Goal: Task Accomplishment & Management: Manage account settings

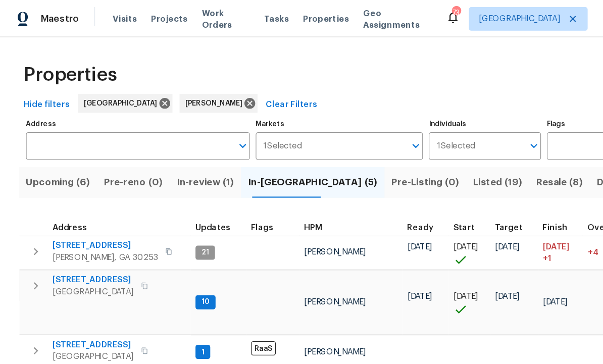
click at [49, 149] on span "Upcoming (6)" at bounding box center [49, 156] width 55 height 14
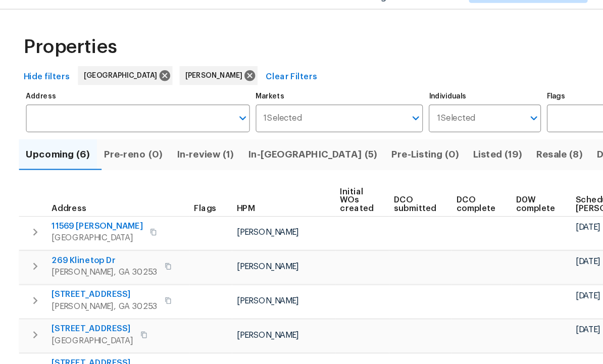
click at [76, 310] on span "Locust Grove, GA 30248" at bounding box center [79, 315] width 70 height 10
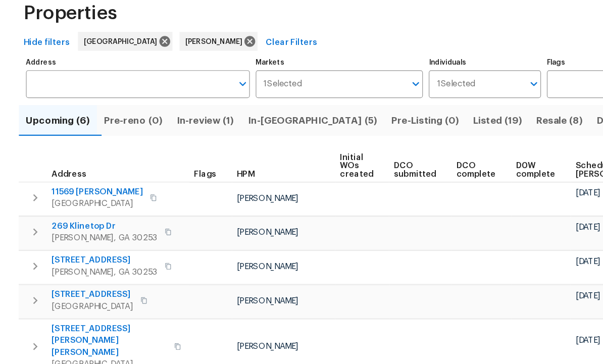
click at [67, 212] on span "11569 Kades Trl" at bounding box center [83, 217] width 78 height 10
click at [69, 271] on span "4134 Jodeco Rd" at bounding box center [89, 276] width 90 height 10
click at [70, 329] on span "245 Mary Jane Ln" at bounding box center [93, 344] width 98 height 30
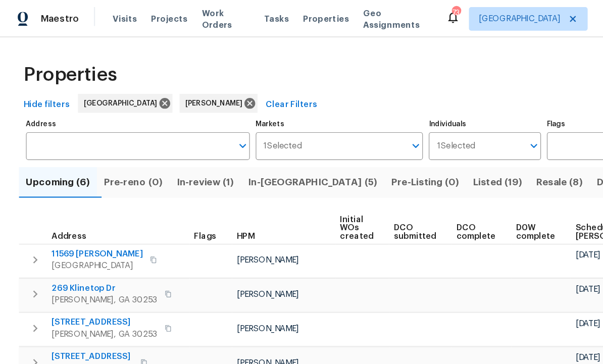
click at [178, 154] on span "In-review (1)" at bounding box center [175, 156] width 49 height 14
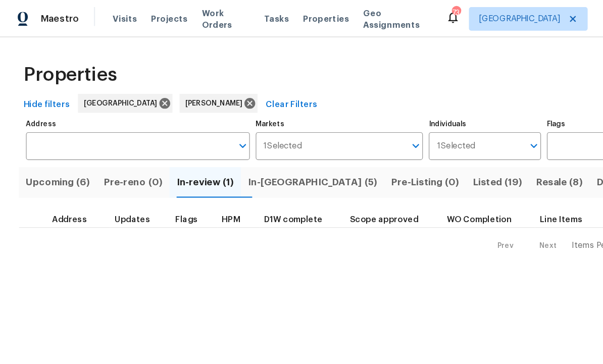
click at [241, 156] on span "In-reno (5)" at bounding box center [267, 156] width 111 height 14
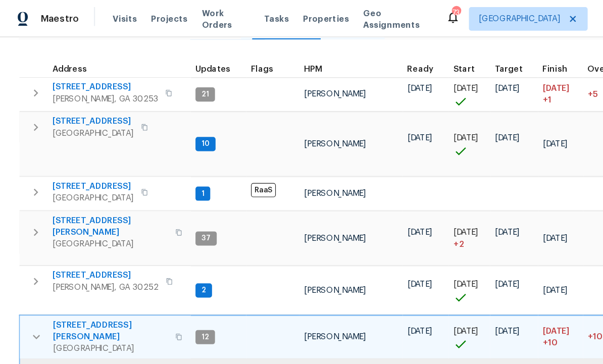
scroll to position [136, 0]
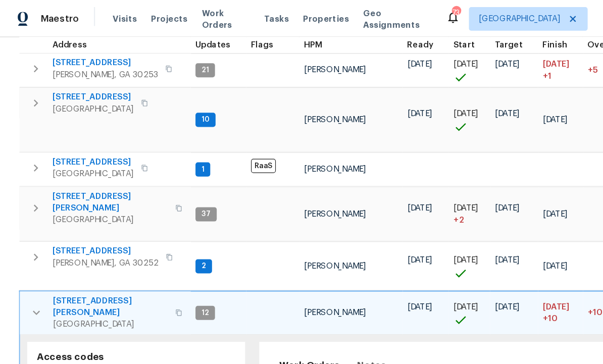
click at [29, 262] on icon "button" at bounding box center [31, 268] width 12 height 12
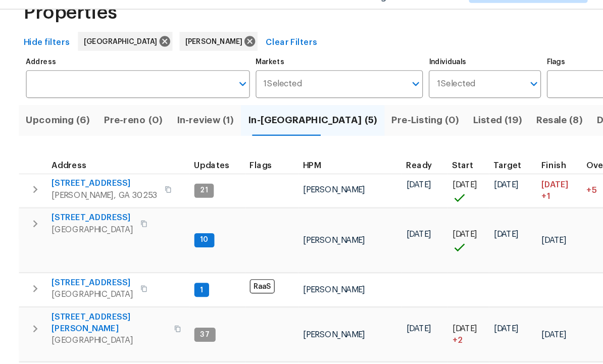
scroll to position [0, 0]
click at [73, 205] on span "10712 Southwood Dr" at bounding box center [79, 210] width 70 height 10
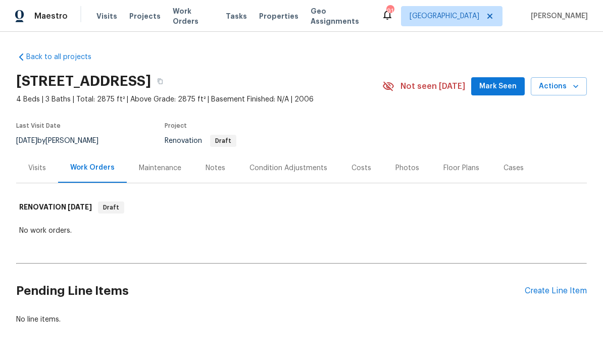
click at [265, 172] on div "Condition Adjustments" at bounding box center [289, 168] width 78 height 10
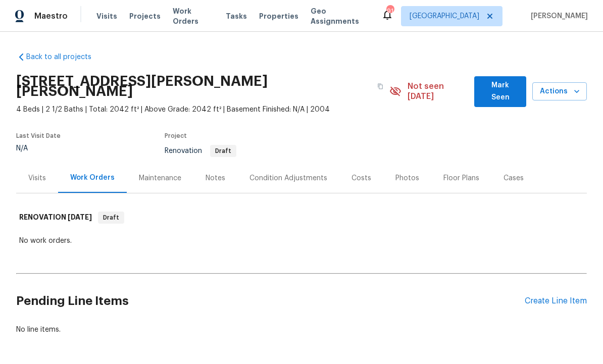
click at [262, 173] on div "Condition Adjustments" at bounding box center [289, 178] width 78 height 10
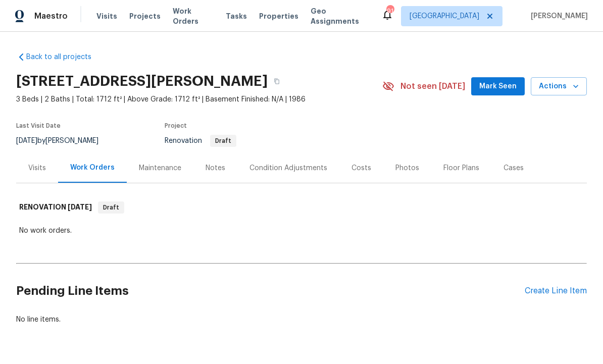
click at [264, 169] on div "Condition Adjustments" at bounding box center [289, 168] width 78 height 10
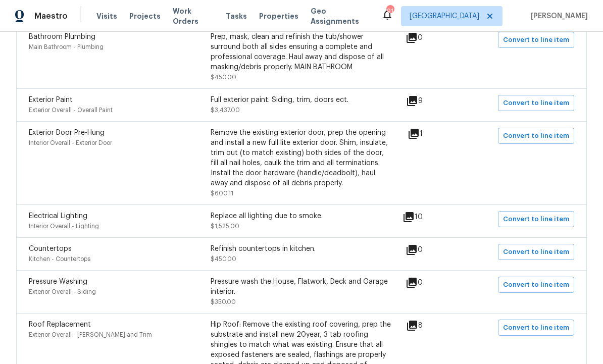
scroll to position [545, 0]
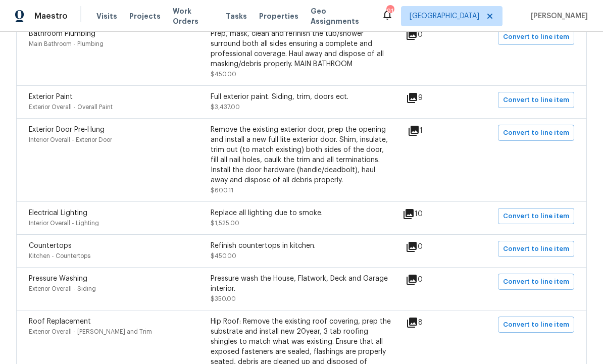
click at [232, 218] on div "Replace all lighting due to smoke." at bounding box center [302, 213] width 182 height 10
click at [243, 228] on div "Replace all lighting due to smoke. $1,525.00" at bounding box center [302, 218] width 182 height 20
click at [414, 219] on icon at bounding box center [409, 214] width 10 height 10
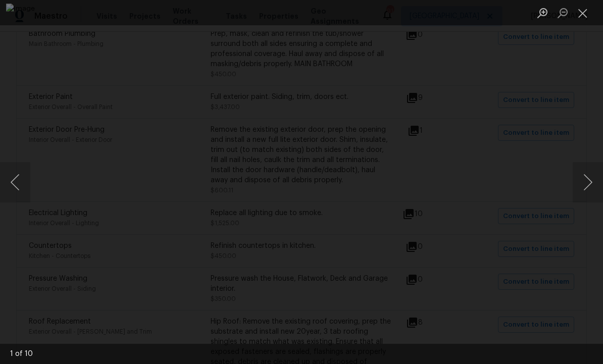
click at [15, 182] on button "Previous image" at bounding box center [15, 182] width 30 height 40
click at [15, 181] on button "Previous image" at bounding box center [15, 182] width 30 height 40
click at [14, 180] on button "Previous image" at bounding box center [15, 182] width 30 height 40
click at [587, 14] on button "Close lightbox" at bounding box center [583, 13] width 20 height 18
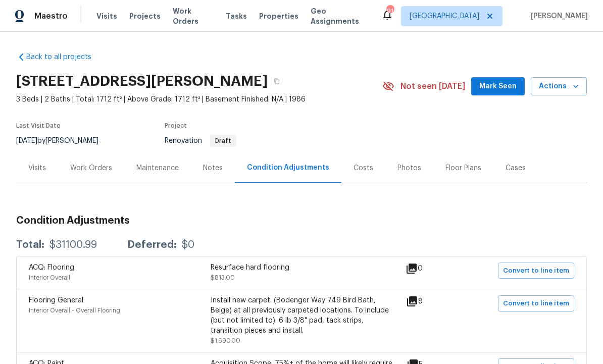
scroll to position [0, 0]
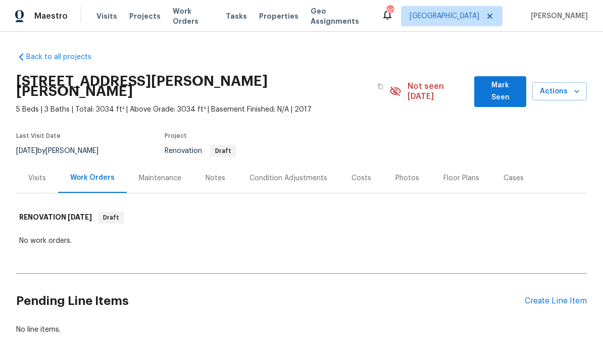
click at [266, 173] on div "Condition Adjustments" at bounding box center [289, 178] width 78 height 10
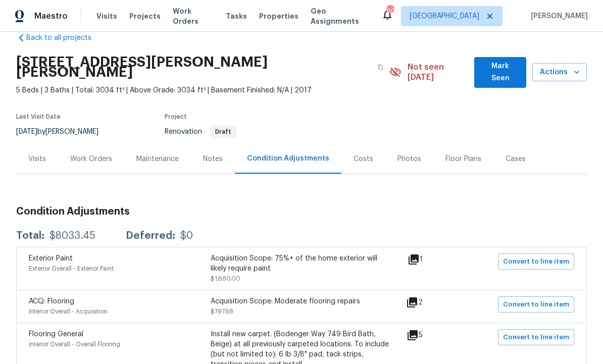
scroll to position [37, 0]
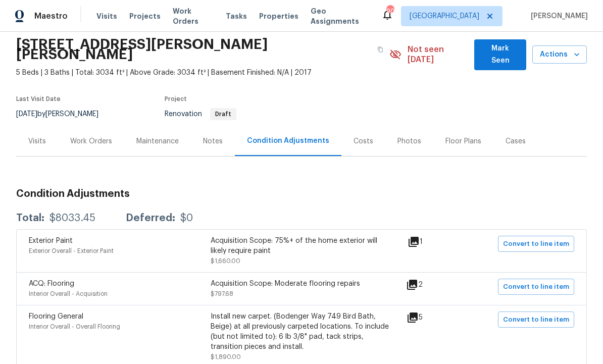
click at [414, 313] on icon at bounding box center [413, 318] width 10 height 10
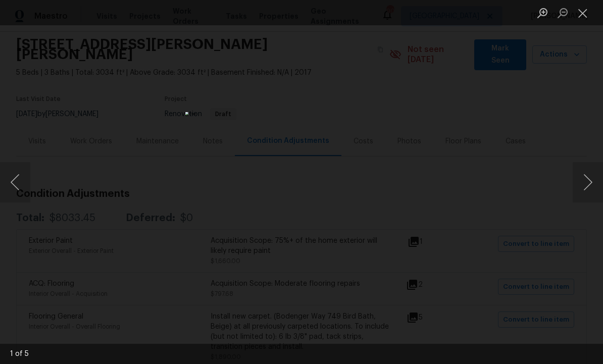
click at [17, 183] on button "Previous image" at bounding box center [15, 182] width 30 height 40
click at [16, 184] on button "Previous image" at bounding box center [15, 182] width 30 height 40
click at [19, 186] on button "Previous image" at bounding box center [15, 182] width 30 height 40
click at [16, 183] on button "Previous image" at bounding box center [15, 182] width 30 height 40
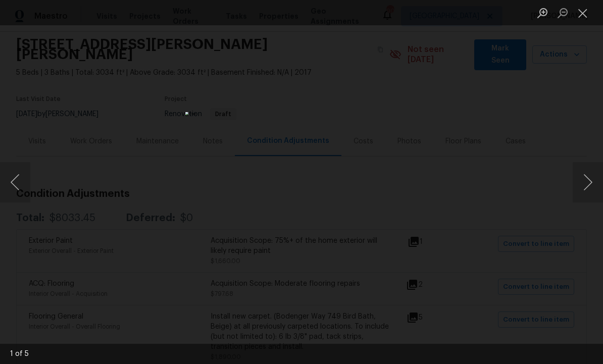
click at [20, 182] on button "Previous image" at bounding box center [15, 182] width 30 height 40
click at [585, 12] on button "Close lightbox" at bounding box center [583, 13] width 20 height 18
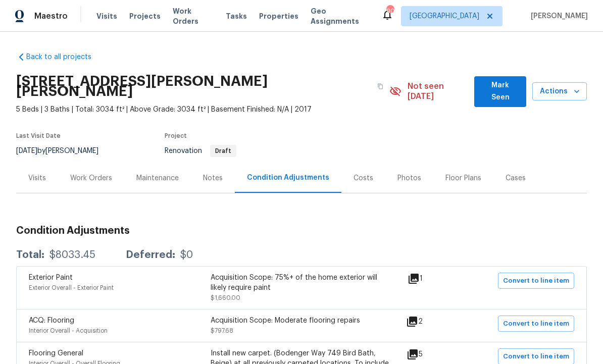
scroll to position [0, 0]
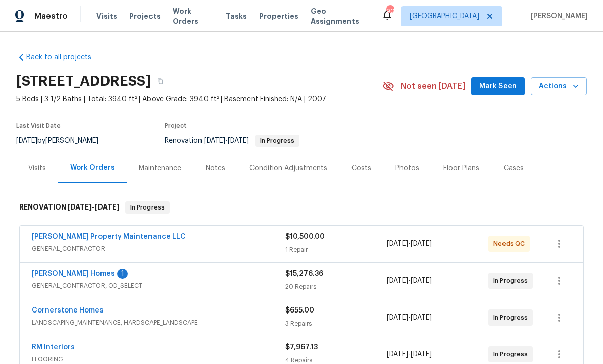
click at [85, 235] on link "[PERSON_NAME] Property Maintenance LLC" at bounding box center [109, 236] width 154 height 7
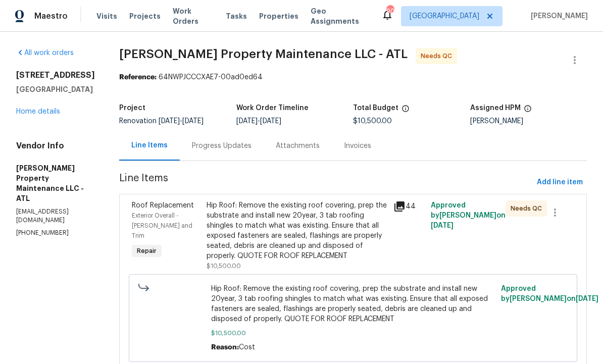
click at [263, 246] on div "Hip Roof: Remove the existing roof covering, prep the substrate and install new…" at bounding box center [297, 231] width 181 height 61
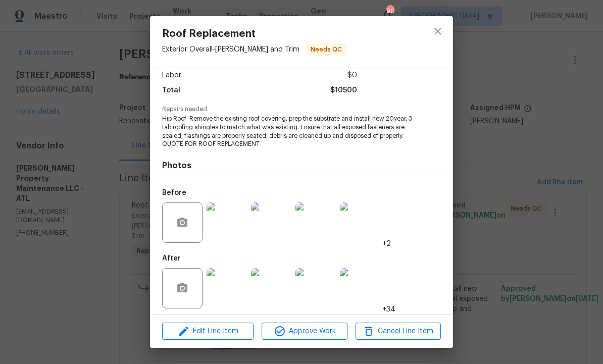
scroll to position [77, 0]
click at [224, 290] on img at bounding box center [227, 289] width 40 height 40
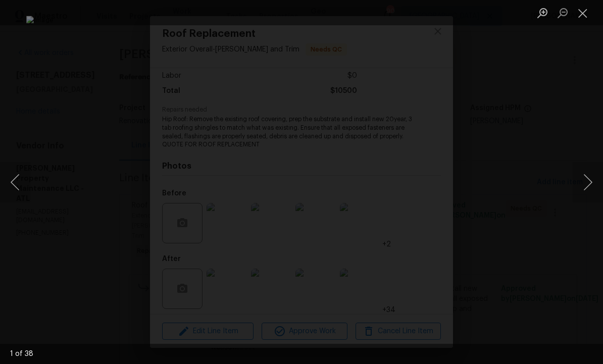
click at [13, 183] on button "Previous image" at bounding box center [15, 182] width 30 height 40
click at [18, 181] on button "Previous image" at bounding box center [15, 182] width 30 height 40
click at [18, 180] on button "Previous image" at bounding box center [15, 182] width 30 height 40
click at [20, 184] on button "Previous image" at bounding box center [15, 182] width 30 height 40
click at [18, 178] on button "Previous image" at bounding box center [15, 182] width 30 height 40
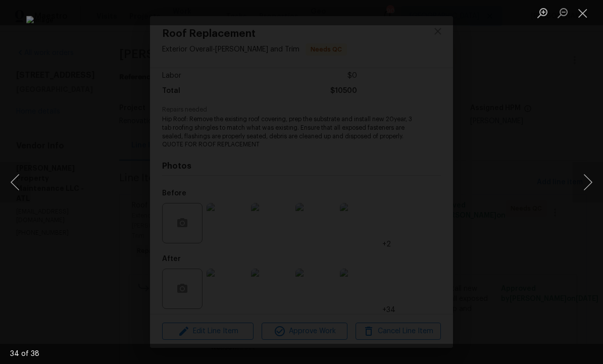
click at [17, 179] on button "Previous image" at bounding box center [15, 182] width 30 height 40
click at [18, 179] on button "Previous image" at bounding box center [15, 182] width 30 height 40
click at [17, 181] on button "Previous image" at bounding box center [15, 182] width 30 height 40
click at [19, 183] on button "Previous image" at bounding box center [15, 182] width 30 height 40
click at [18, 184] on button "Previous image" at bounding box center [15, 182] width 30 height 40
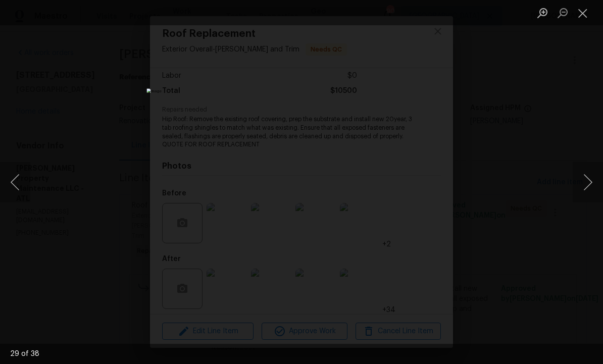
click at [18, 181] on button "Previous image" at bounding box center [15, 182] width 30 height 40
click at [18, 179] on button "Previous image" at bounding box center [15, 182] width 30 height 40
click at [16, 181] on button "Previous image" at bounding box center [15, 182] width 30 height 40
click at [18, 181] on button "Previous image" at bounding box center [15, 182] width 30 height 40
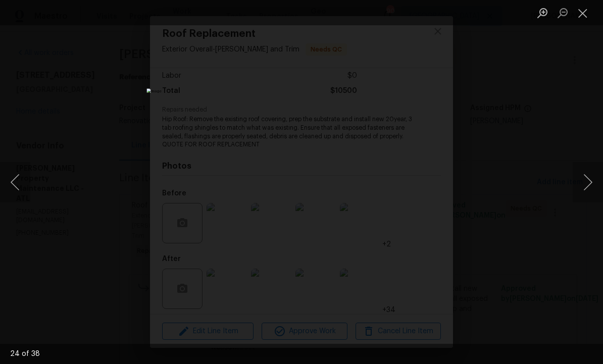
click at [17, 180] on button "Previous image" at bounding box center [15, 182] width 30 height 40
click at [18, 181] on button "Previous image" at bounding box center [15, 182] width 30 height 40
click at [19, 182] on button "Previous image" at bounding box center [15, 182] width 30 height 40
click at [20, 183] on button "Previous image" at bounding box center [15, 182] width 30 height 40
click at [20, 184] on button "Previous image" at bounding box center [15, 182] width 30 height 40
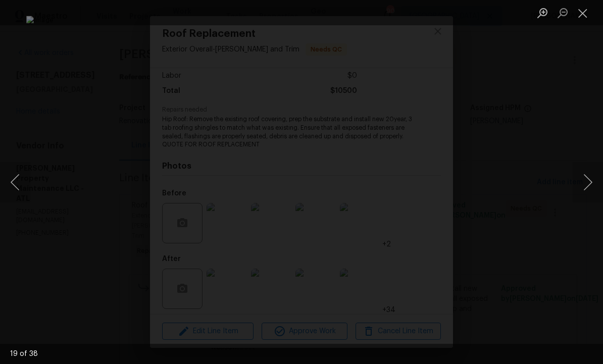
click at [20, 183] on button "Previous image" at bounding box center [15, 182] width 30 height 40
click at [20, 184] on button "Previous image" at bounding box center [15, 182] width 30 height 40
click at [20, 183] on button "Previous image" at bounding box center [15, 182] width 30 height 40
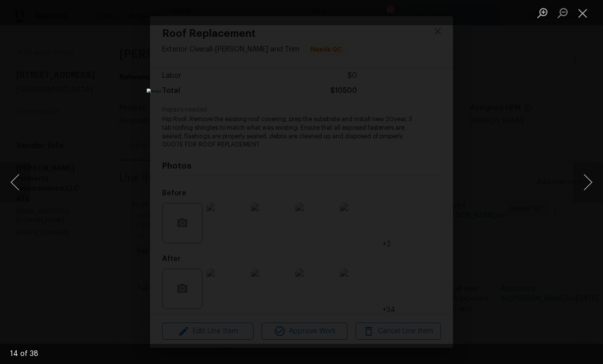
click at [18, 183] on button "Previous image" at bounding box center [15, 182] width 30 height 40
click at [19, 183] on button "Previous image" at bounding box center [15, 182] width 30 height 40
click at [20, 184] on button "Previous image" at bounding box center [15, 182] width 30 height 40
click at [15, 185] on button "Previous image" at bounding box center [15, 182] width 30 height 40
click at [17, 185] on button "Previous image" at bounding box center [15, 182] width 30 height 40
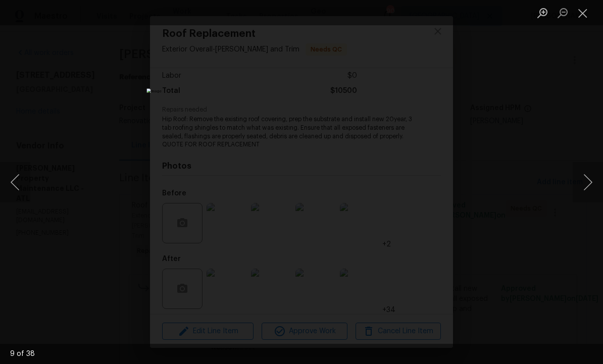
click at [19, 183] on button "Previous image" at bounding box center [15, 182] width 30 height 40
click at [20, 184] on button "Previous image" at bounding box center [15, 182] width 30 height 40
click at [20, 185] on button "Previous image" at bounding box center [15, 182] width 30 height 40
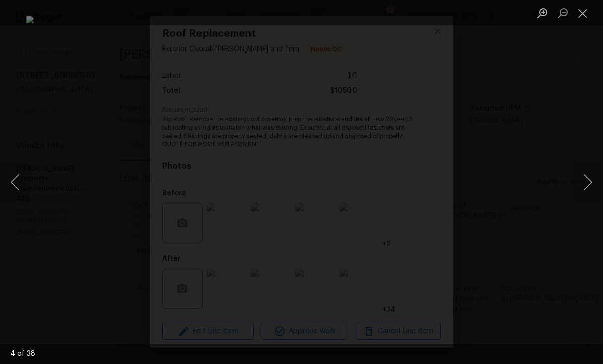
click at [20, 185] on button "Previous image" at bounding box center [15, 182] width 30 height 40
click at [20, 184] on button "Previous image" at bounding box center [15, 182] width 30 height 40
click at [21, 186] on button "Previous image" at bounding box center [15, 182] width 30 height 40
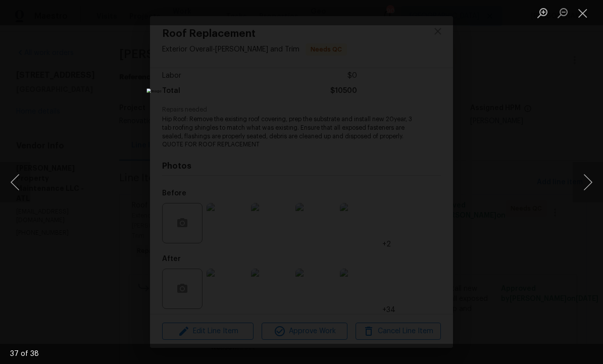
click at [23, 183] on button "Previous image" at bounding box center [15, 182] width 30 height 40
click at [24, 183] on button "Previous image" at bounding box center [15, 182] width 30 height 40
click at [23, 183] on button "Previous image" at bounding box center [15, 182] width 30 height 40
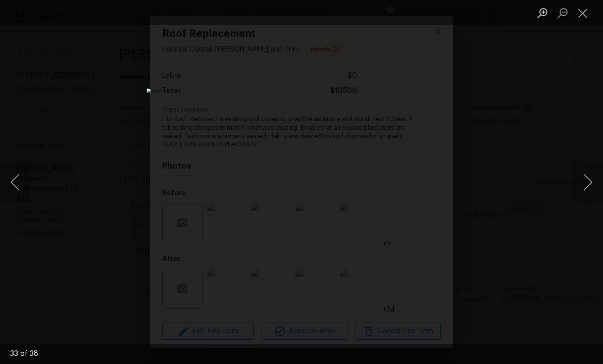
click at [23, 183] on button "Previous image" at bounding box center [15, 182] width 30 height 40
click at [24, 183] on button "Previous image" at bounding box center [15, 182] width 30 height 40
click at [16, 189] on button "Previous image" at bounding box center [15, 182] width 30 height 40
click at [15, 188] on button "Previous image" at bounding box center [15, 182] width 30 height 40
click at [16, 179] on button "Previous image" at bounding box center [15, 182] width 30 height 40
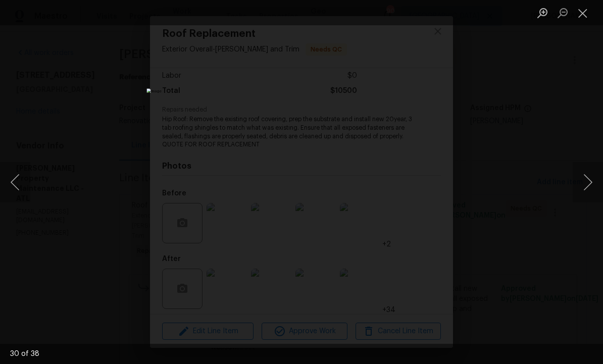
click at [16, 179] on button "Previous image" at bounding box center [15, 182] width 30 height 40
click at [19, 181] on button "Previous image" at bounding box center [15, 182] width 30 height 40
click at [19, 180] on button "Previous image" at bounding box center [15, 182] width 30 height 40
click at [20, 181] on button "Previous image" at bounding box center [15, 182] width 30 height 40
click at [20, 180] on button "Previous image" at bounding box center [15, 182] width 30 height 40
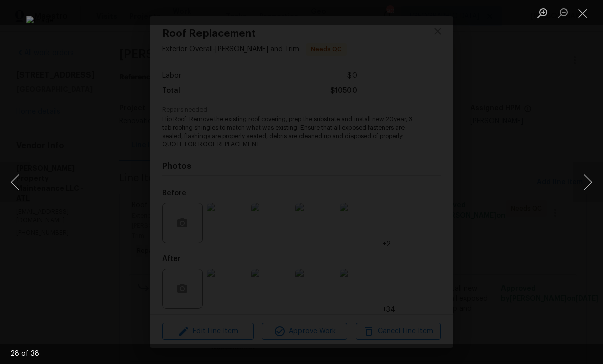
click at [20, 178] on button "Previous image" at bounding box center [15, 182] width 30 height 40
click at [19, 178] on button "Previous image" at bounding box center [15, 182] width 30 height 40
click at [20, 177] on button "Previous image" at bounding box center [15, 182] width 30 height 40
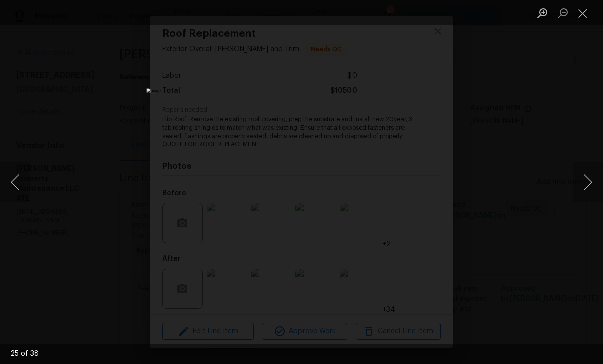
click at [20, 177] on button "Previous image" at bounding box center [15, 182] width 30 height 40
click at [16, 186] on button "Previous image" at bounding box center [15, 182] width 30 height 40
click at [15, 186] on button "Previous image" at bounding box center [15, 182] width 30 height 40
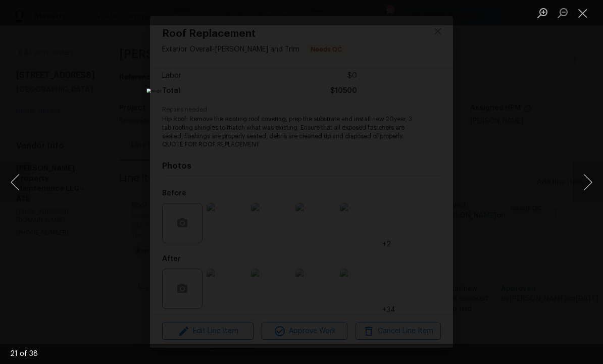
click at [591, 11] on button "Close lightbox" at bounding box center [583, 13] width 20 height 18
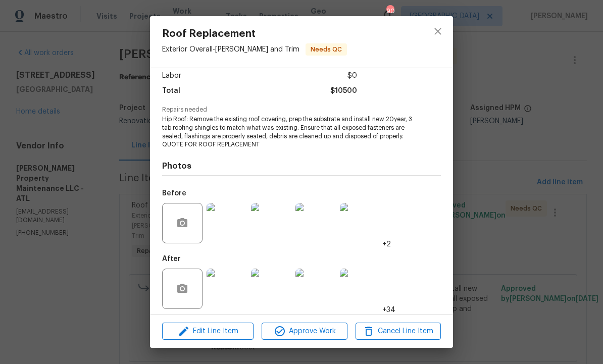
click at [231, 227] on img at bounding box center [227, 223] width 40 height 40
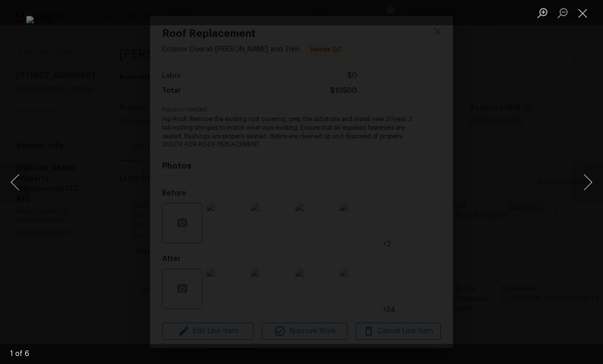
click at [6, 177] on button "Previous image" at bounding box center [15, 182] width 30 height 40
click at [15, 177] on button "Previous image" at bounding box center [15, 182] width 30 height 40
click at [17, 176] on button "Previous image" at bounding box center [15, 182] width 30 height 40
click at [18, 176] on button "Previous image" at bounding box center [15, 182] width 30 height 40
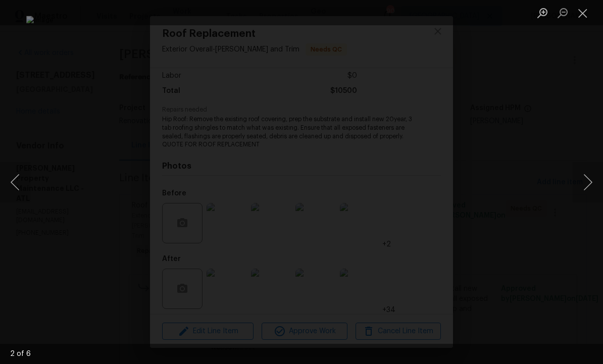
click at [18, 176] on button "Previous image" at bounding box center [15, 182] width 30 height 40
click at [17, 175] on button "Previous image" at bounding box center [15, 182] width 30 height 40
click at [19, 174] on button "Previous image" at bounding box center [15, 182] width 30 height 40
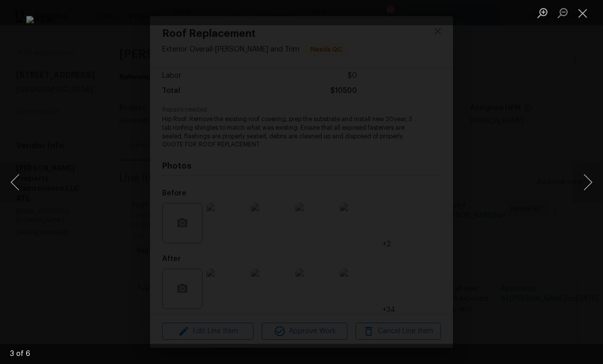
click at [20, 175] on button "Previous image" at bounding box center [15, 182] width 30 height 40
click at [18, 174] on button "Previous image" at bounding box center [15, 182] width 30 height 40
click at [20, 174] on button "Previous image" at bounding box center [15, 182] width 30 height 40
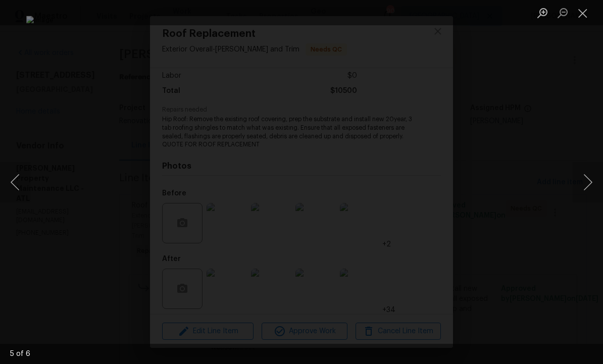
click at [20, 174] on button "Previous image" at bounding box center [15, 182] width 30 height 40
click at [21, 174] on button "Previous image" at bounding box center [15, 182] width 30 height 40
click at [589, 14] on button "Close lightbox" at bounding box center [583, 13] width 20 height 18
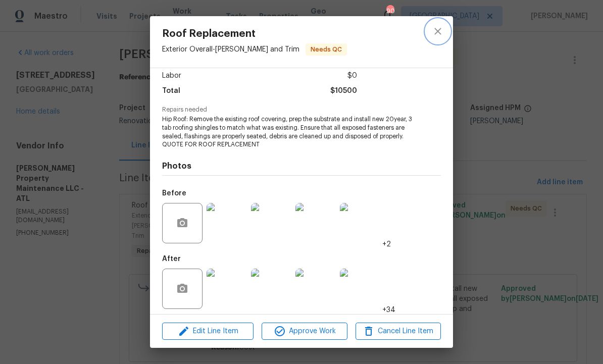
click at [443, 31] on icon "close" at bounding box center [438, 31] width 12 height 12
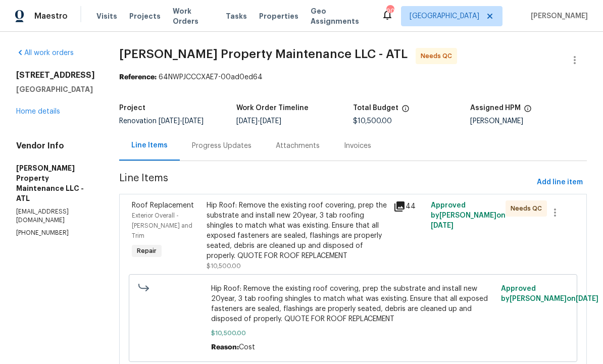
click at [216, 151] on div "Progress Updates" at bounding box center [222, 146] width 60 height 10
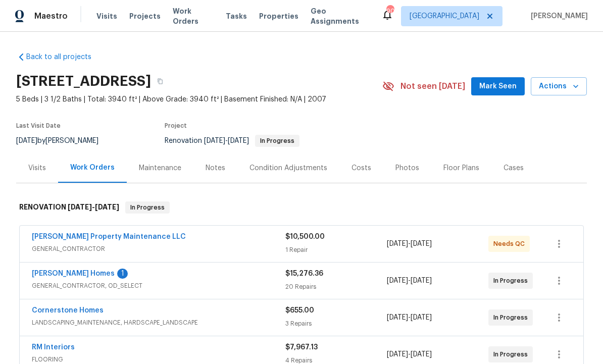
click at [67, 270] on link "[PERSON_NAME] Homes" at bounding box center [73, 273] width 83 height 7
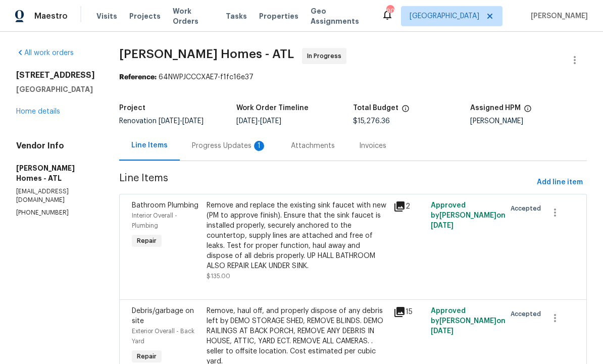
click at [206, 141] on div "Progress Updates 1" at bounding box center [229, 146] width 75 height 10
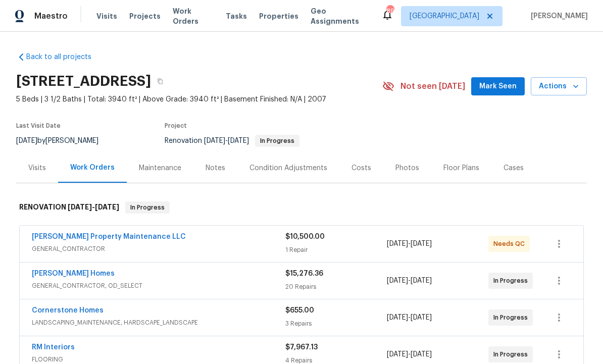
click at [109, 235] on link "[PERSON_NAME] Property Maintenance LLC" at bounding box center [109, 236] width 154 height 7
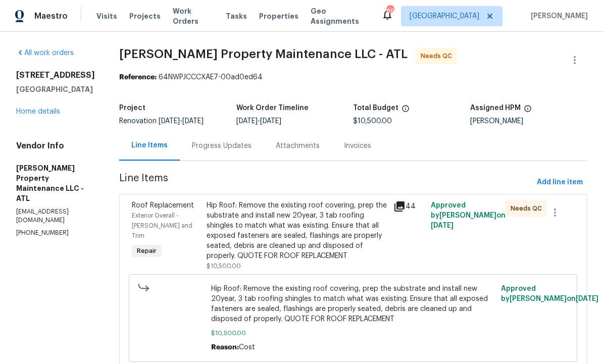
click at [227, 151] on div "Progress Updates" at bounding box center [222, 146] width 60 height 10
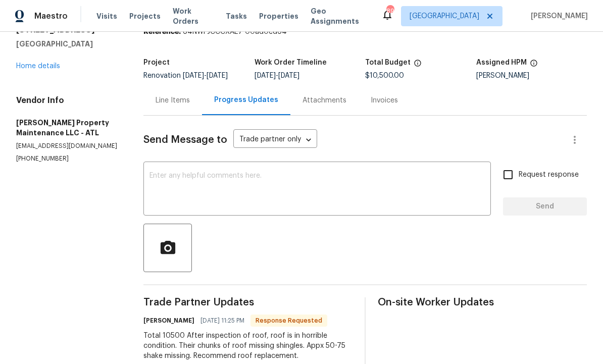
scroll to position [44, 0]
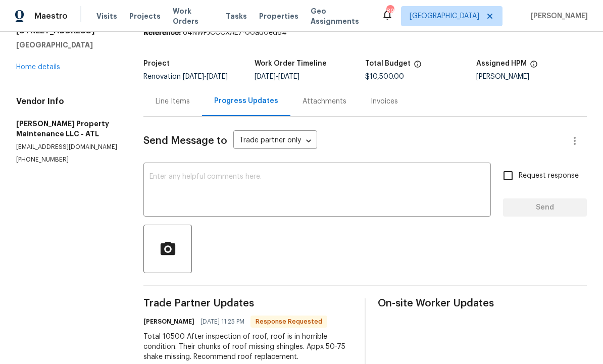
click at [247, 195] on textarea at bounding box center [317, 190] width 335 height 35
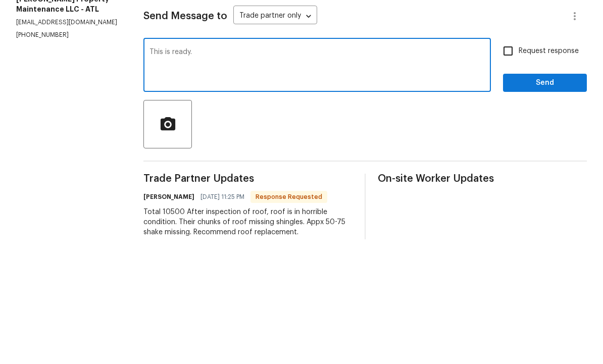
type textarea "This is ready."
click at [516, 165] on input "Request response" at bounding box center [508, 175] width 21 height 21
checkbox input "true"
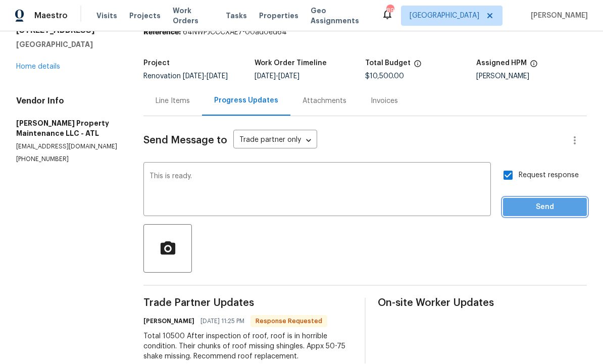
click at [537, 202] on span "Send" at bounding box center [545, 208] width 68 height 13
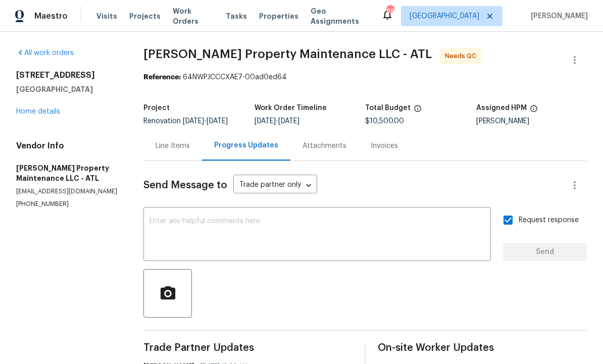
scroll to position [0, 0]
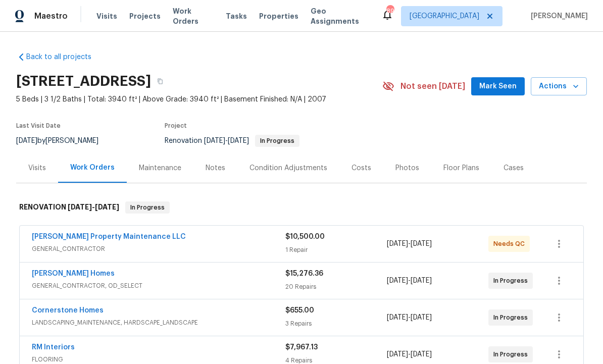
click at [493, 87] on span "Mark Seen" at bounding box center [497, 86] width 37 height 13
click at [213, 169] on div "Notes" at bounding box center [216, 168] width 20 height 10
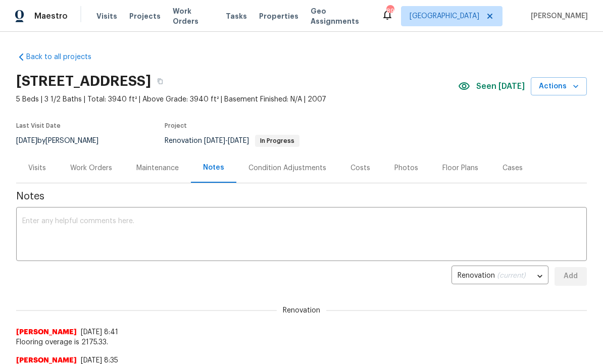
click at [303, 165] on div "Condition Adjustments" at bounding box center [288, 168] width 78 height 10
